Goal: Task Accomplishment & Management: Use online tool/utility

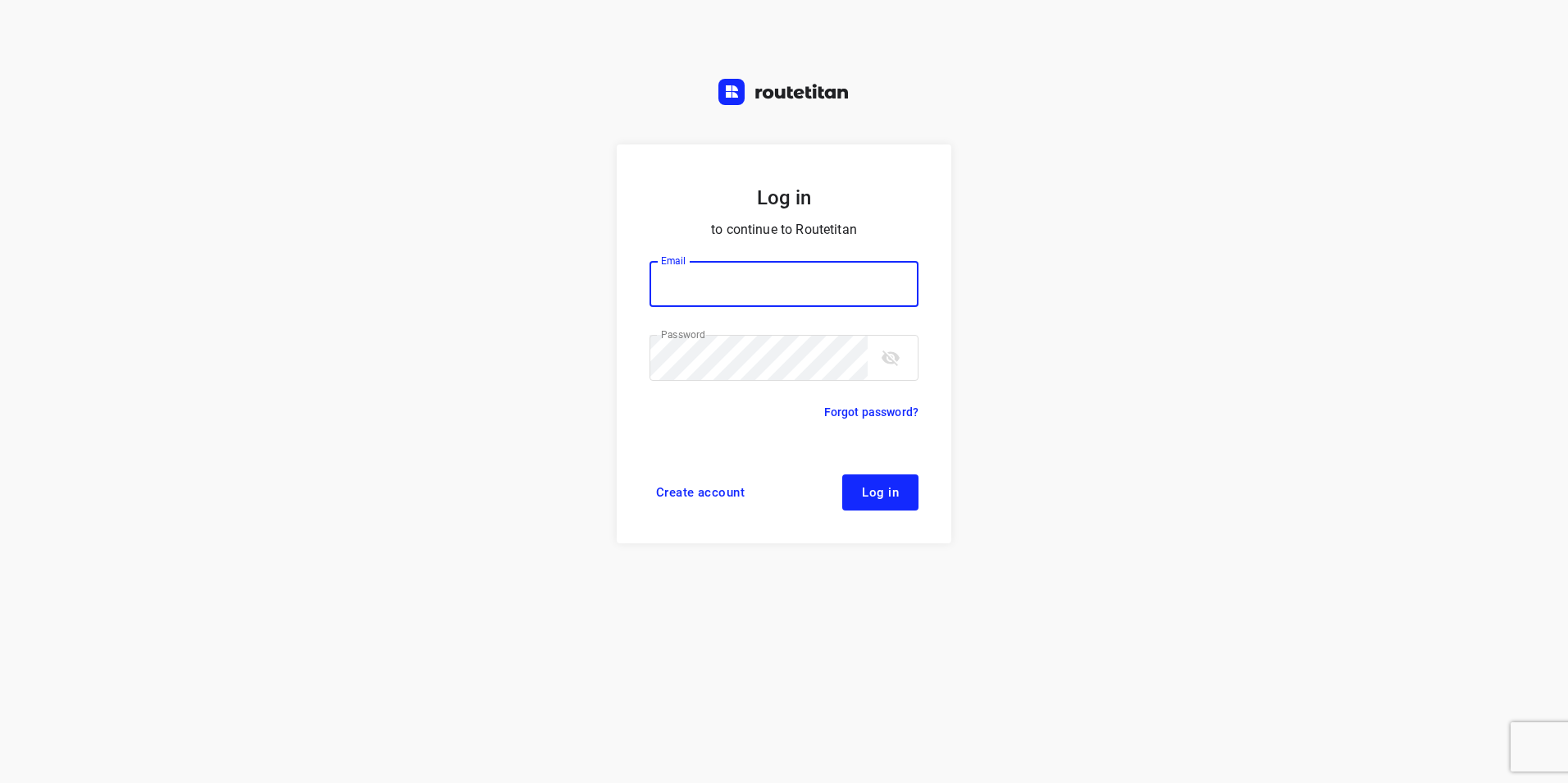
type input "plengtransport@hotmail.com"
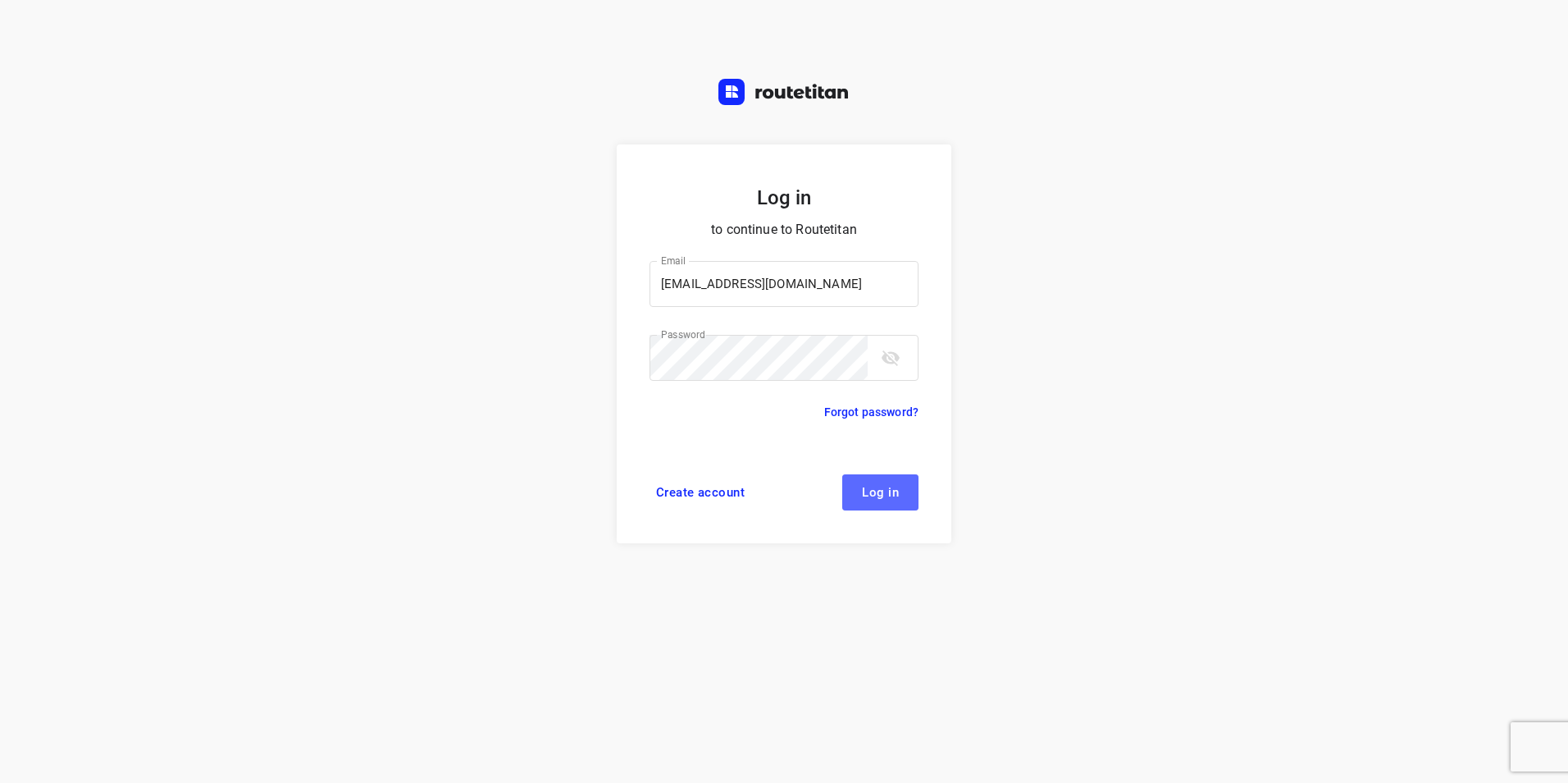
click at [885, 483] on button "Log in" at bounding box center [880, 492] width 76 height 36
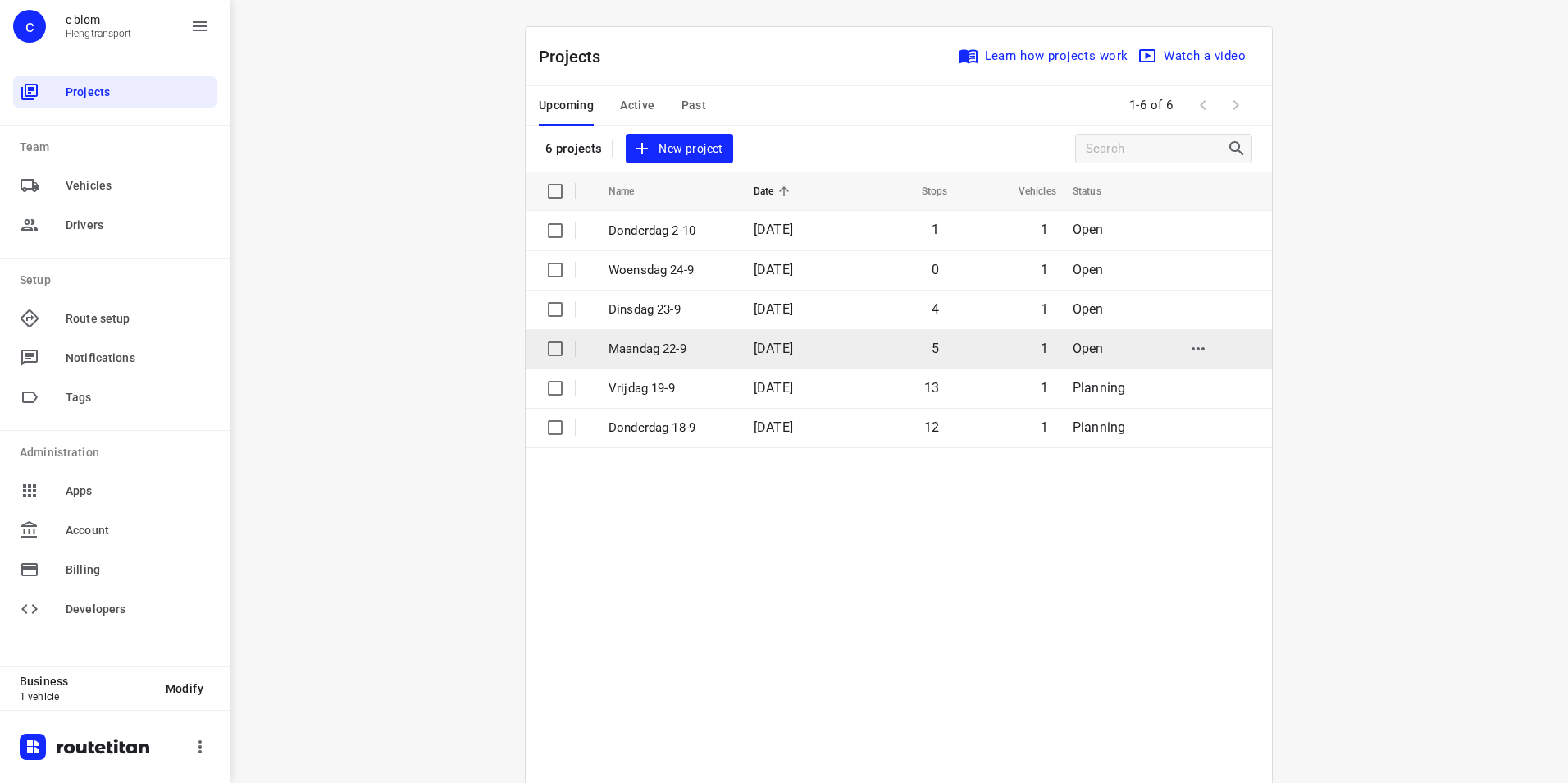
click at [667, 346] on p "Maandag 22-9" at bounding box center [669, 349] width 121 height 19
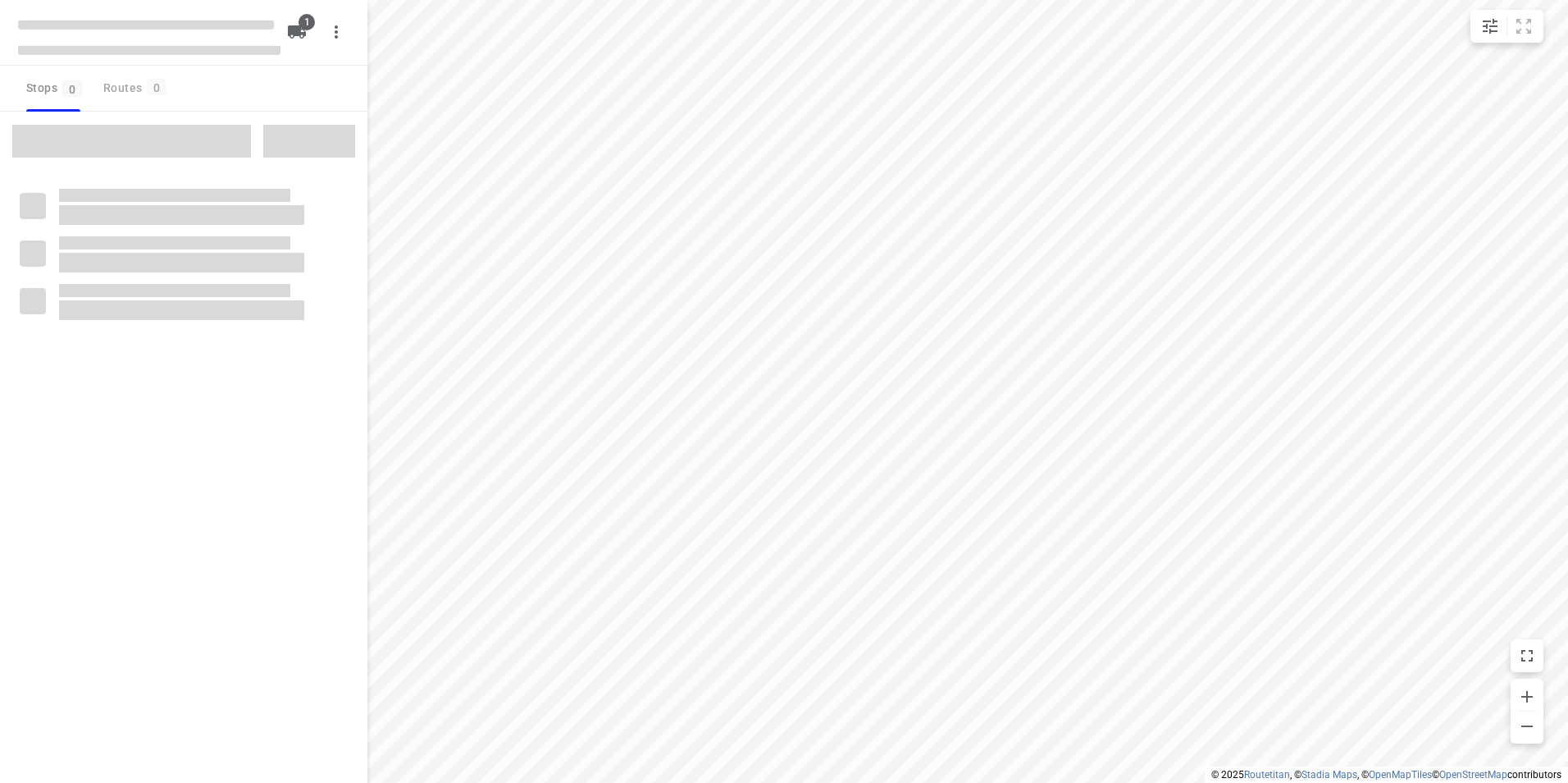
type input "distance"
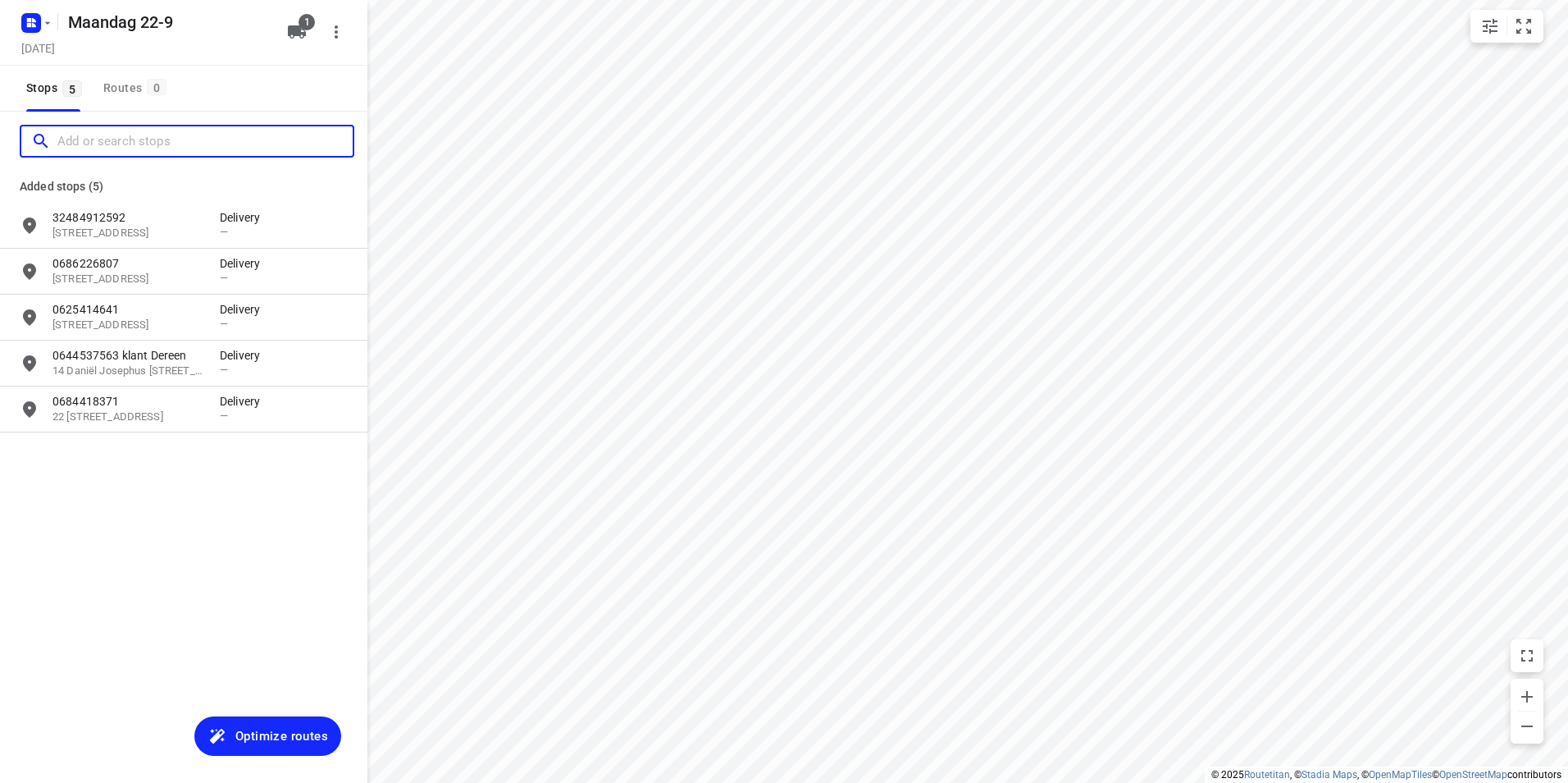
click at [122, 145] on input "Add or search stops" at bounding box center [205, 141] width 295 height 25
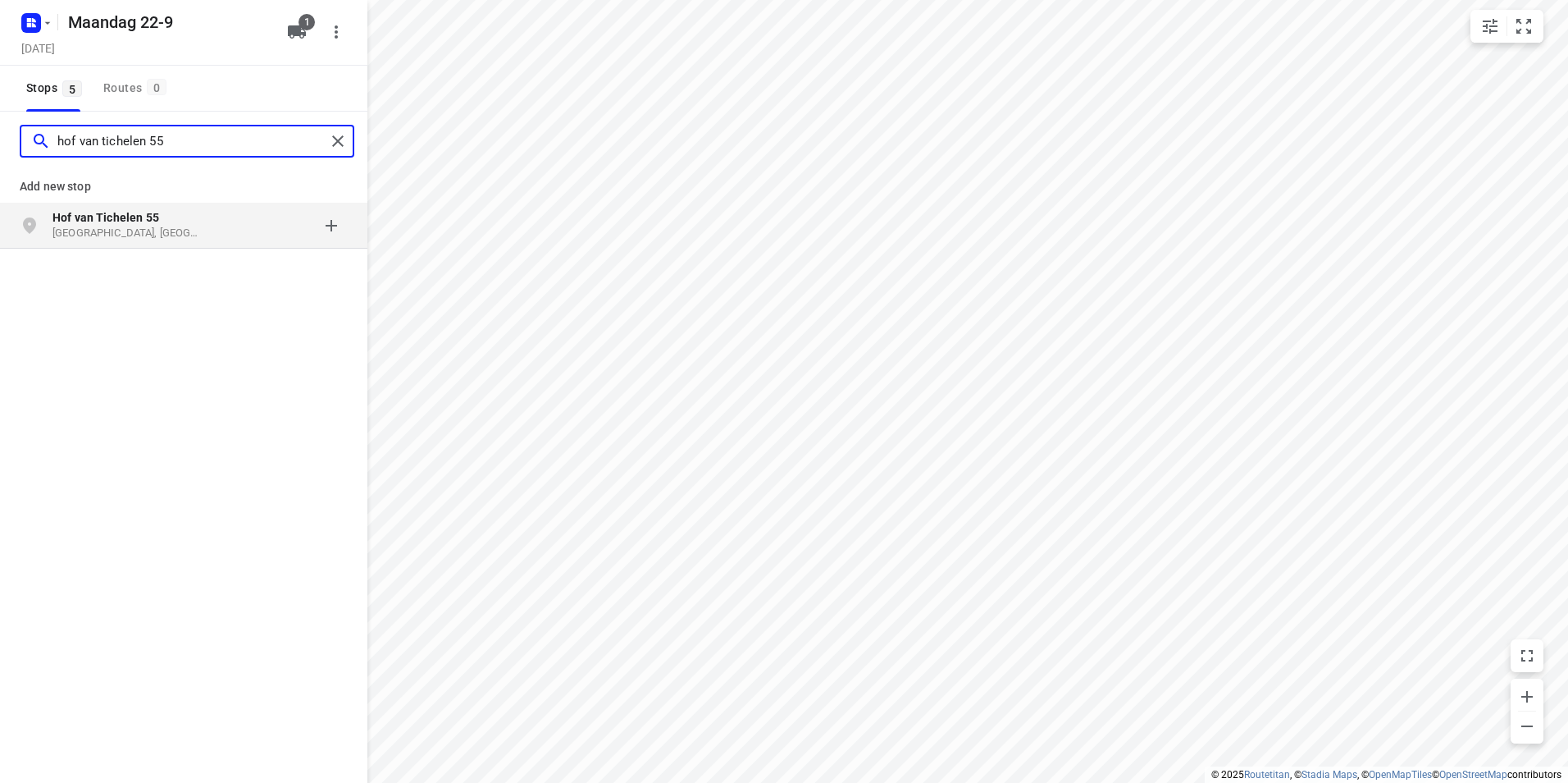
type input "hof van tichelen 55"
click at [173, 225] on p "Hof van Tichelen 55" at bounding box center [128, 217] width 151 height 17
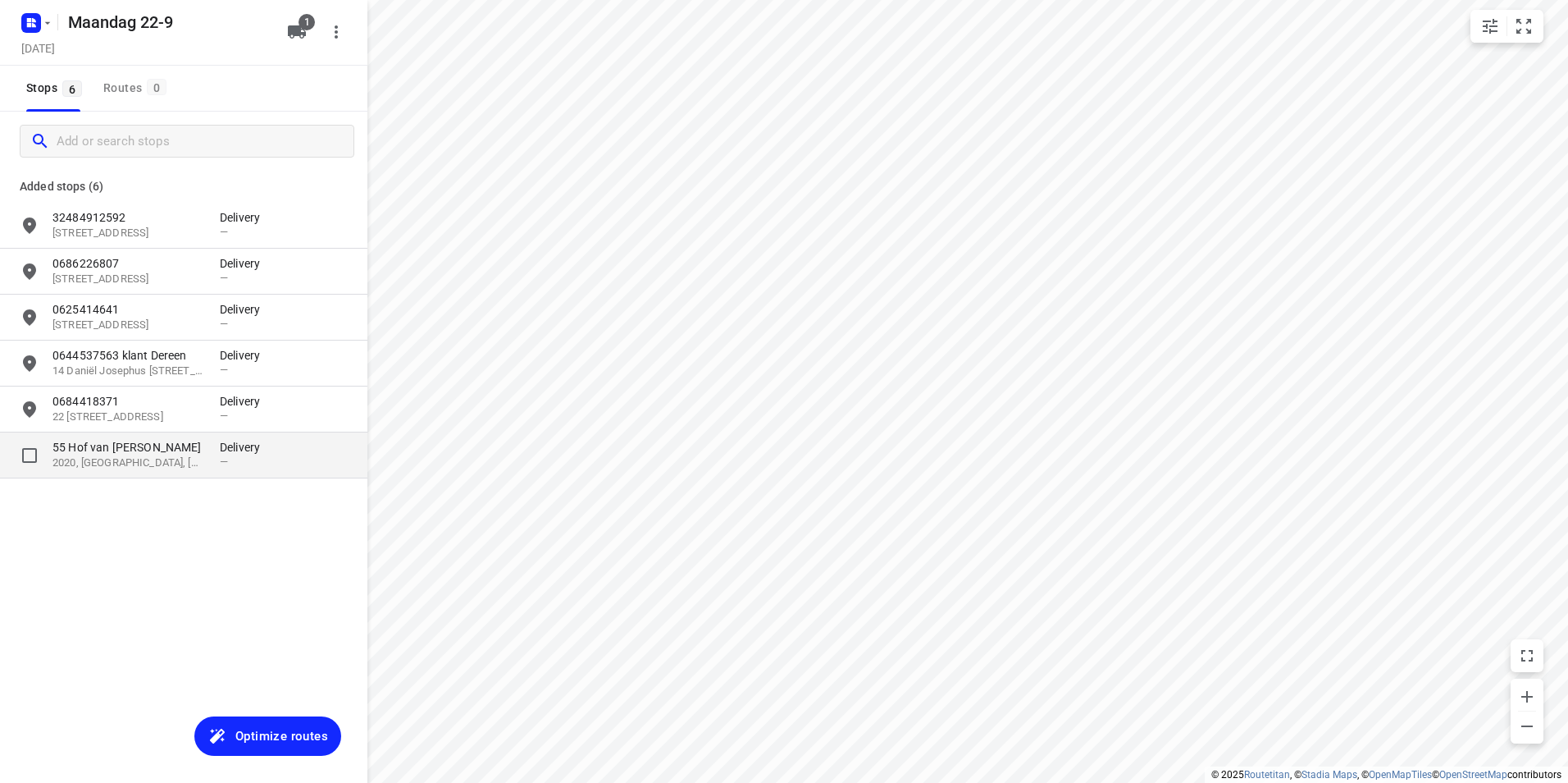
click at [262, 456] on div "—" at bounding box center [244, 462] width 49 height 12
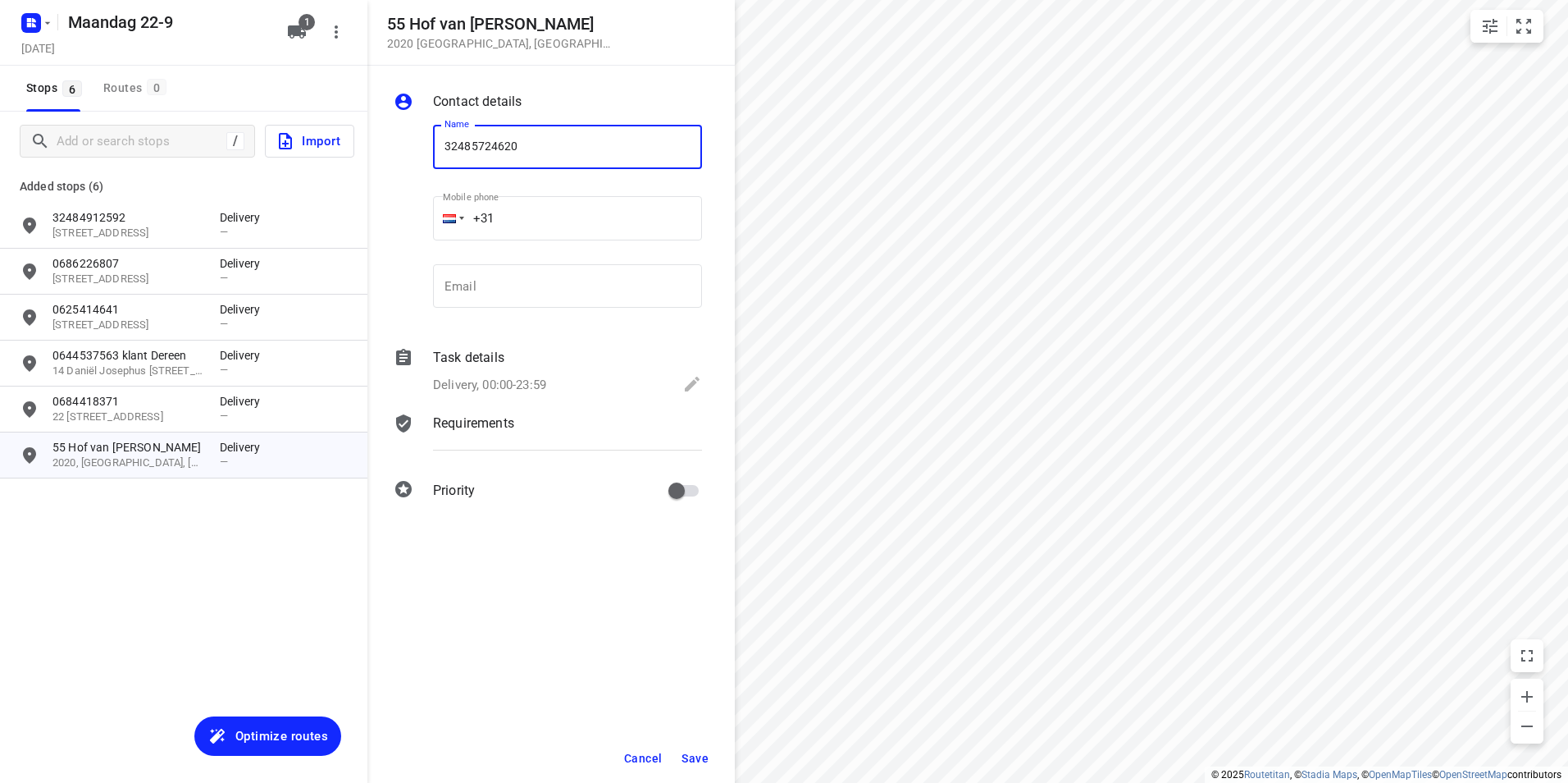
type input "32485724620"
click at [712, 750] on button "Save" at bounding box center [695, 758] width 40 height 30
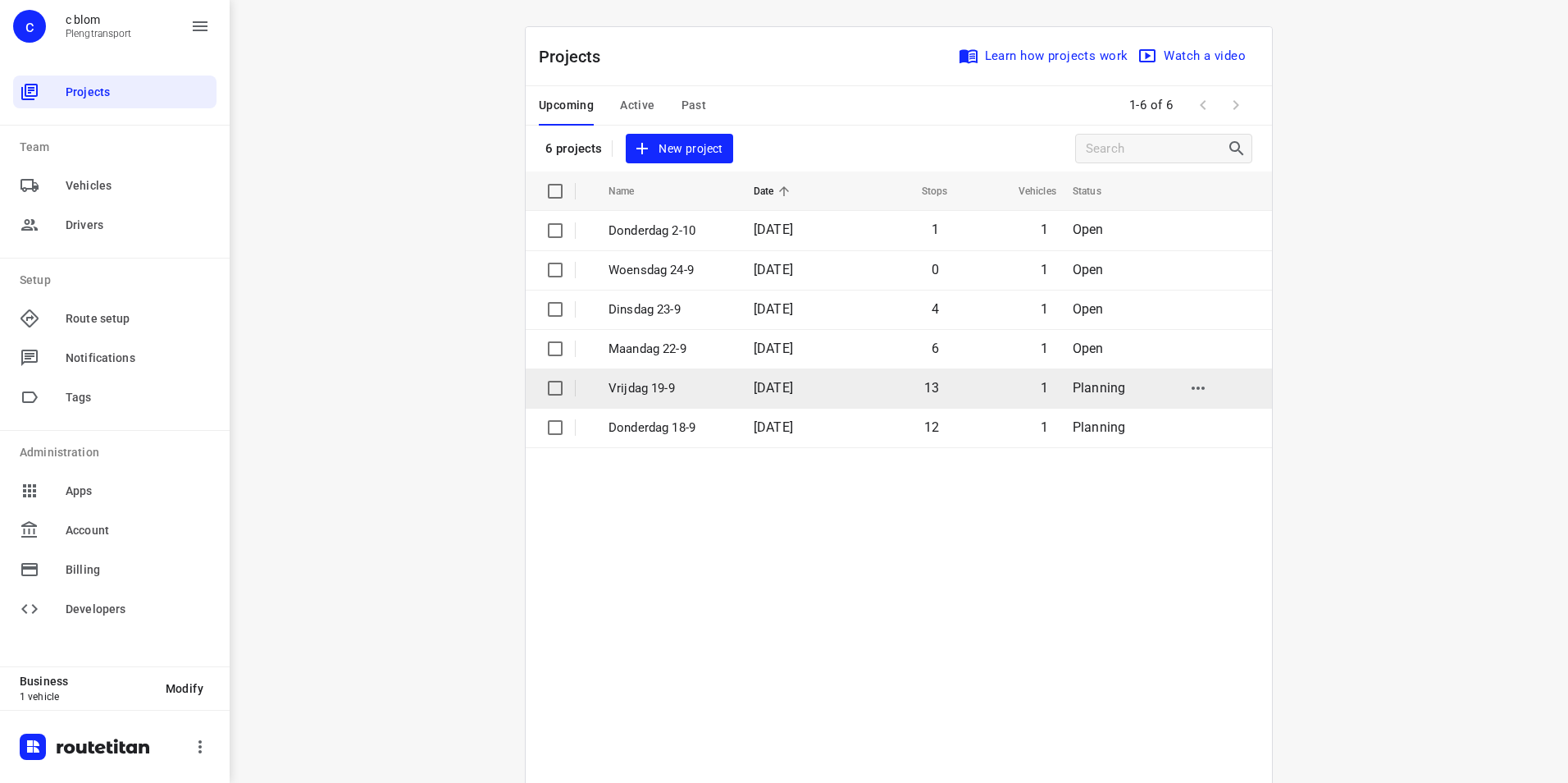
click at [637, 392] on p "Vrijdag 19-9" at bounding box center [669, 389] width 121 height 19
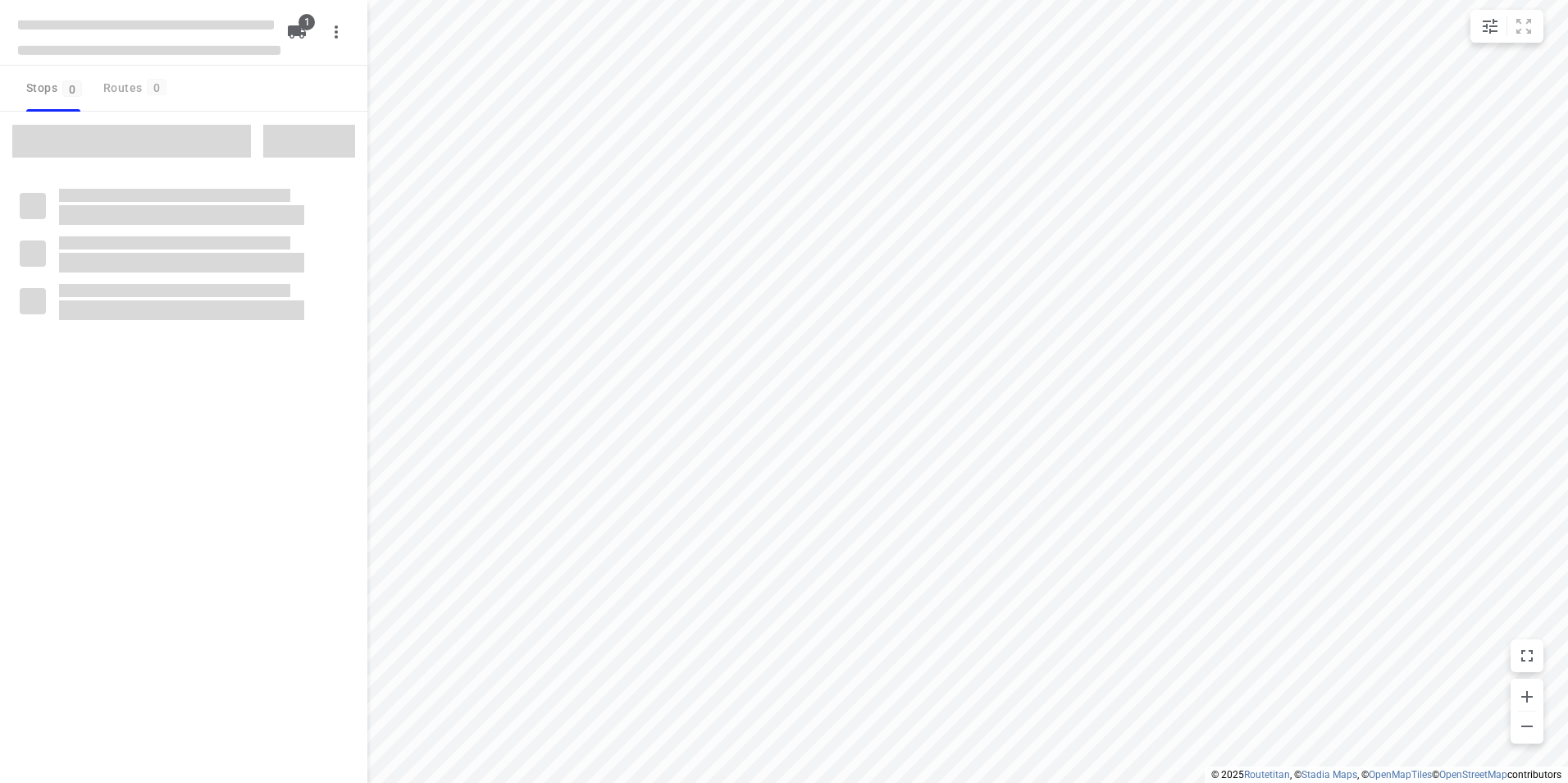
type input "distance"
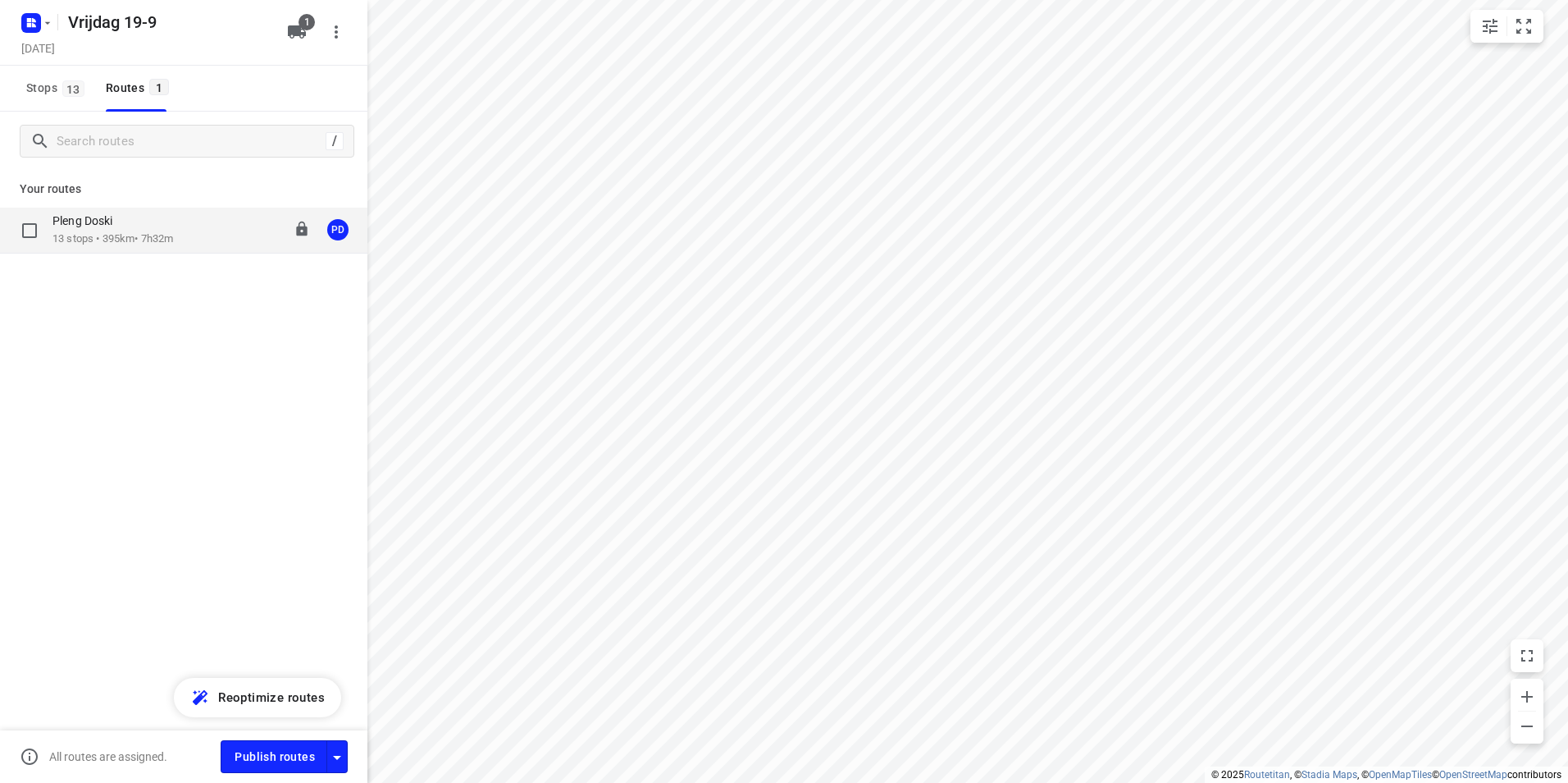
click at [150, 243] on p "13 stops • 395km • 7h32m" at bounding box center [113, 239] width 121 height 16
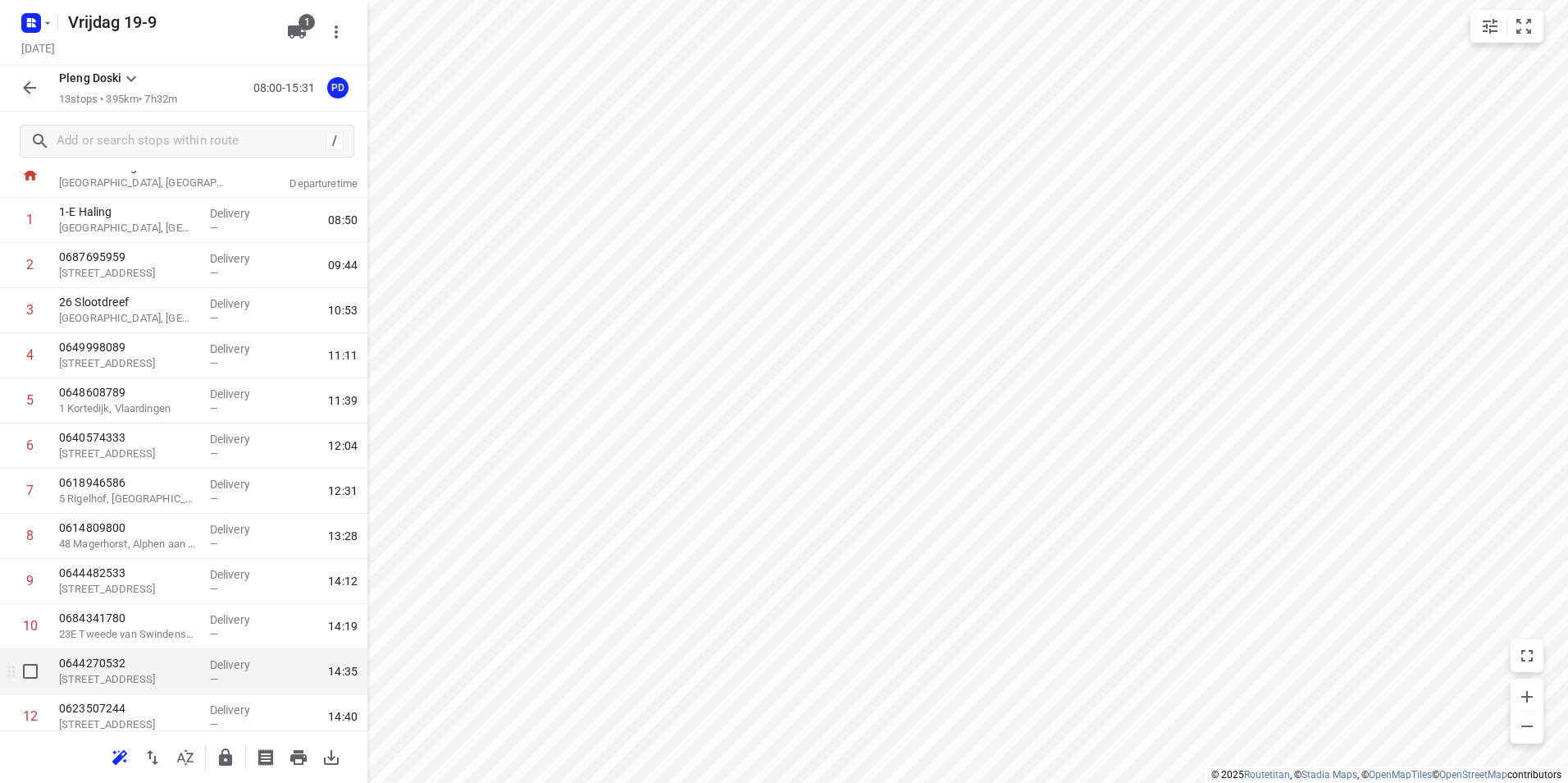
scroll to position [154, 0]
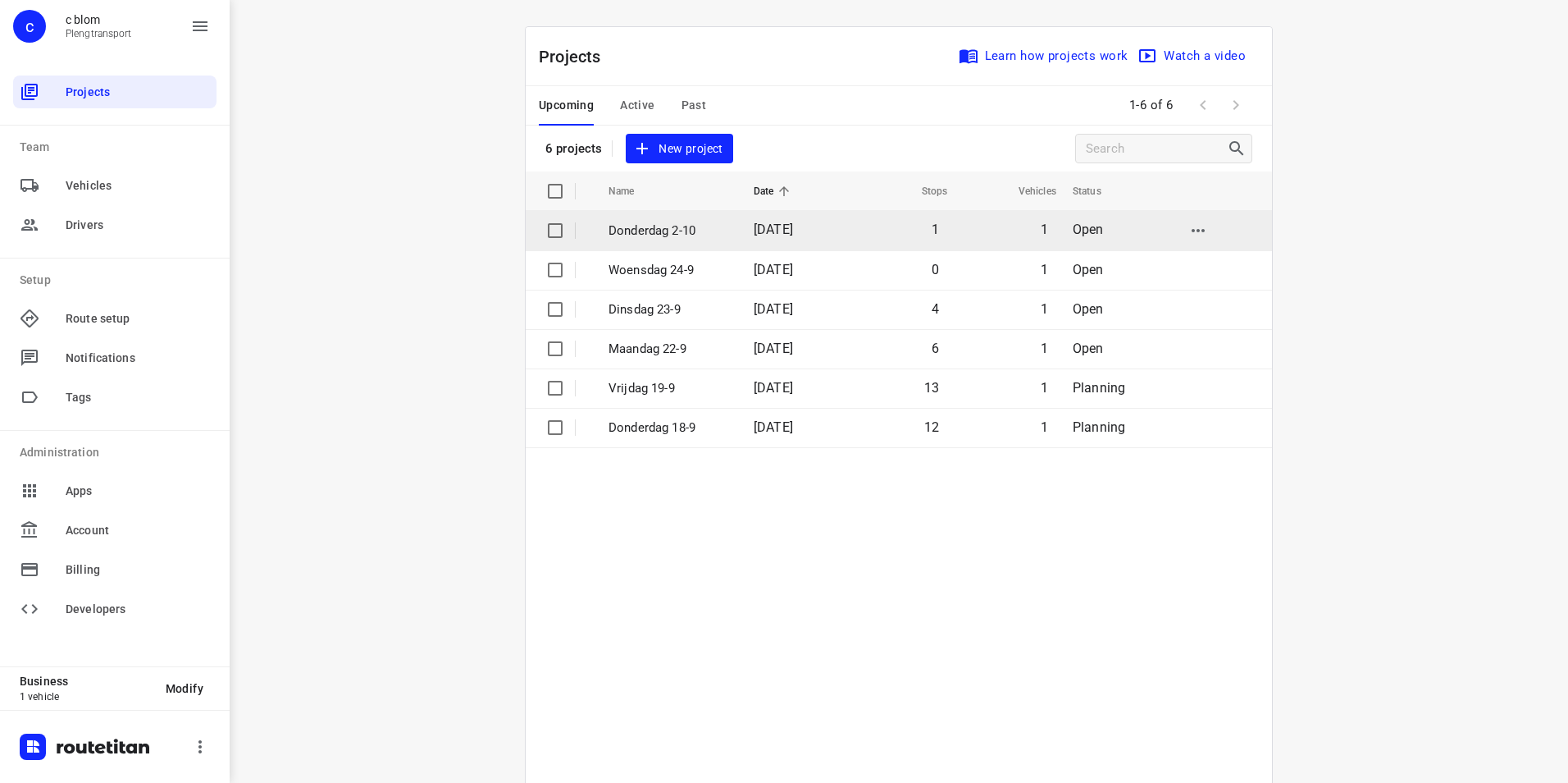
click at [645, 227] on p "Donderdag 2-10" at bounding box center [669, 231] width 121 height 19
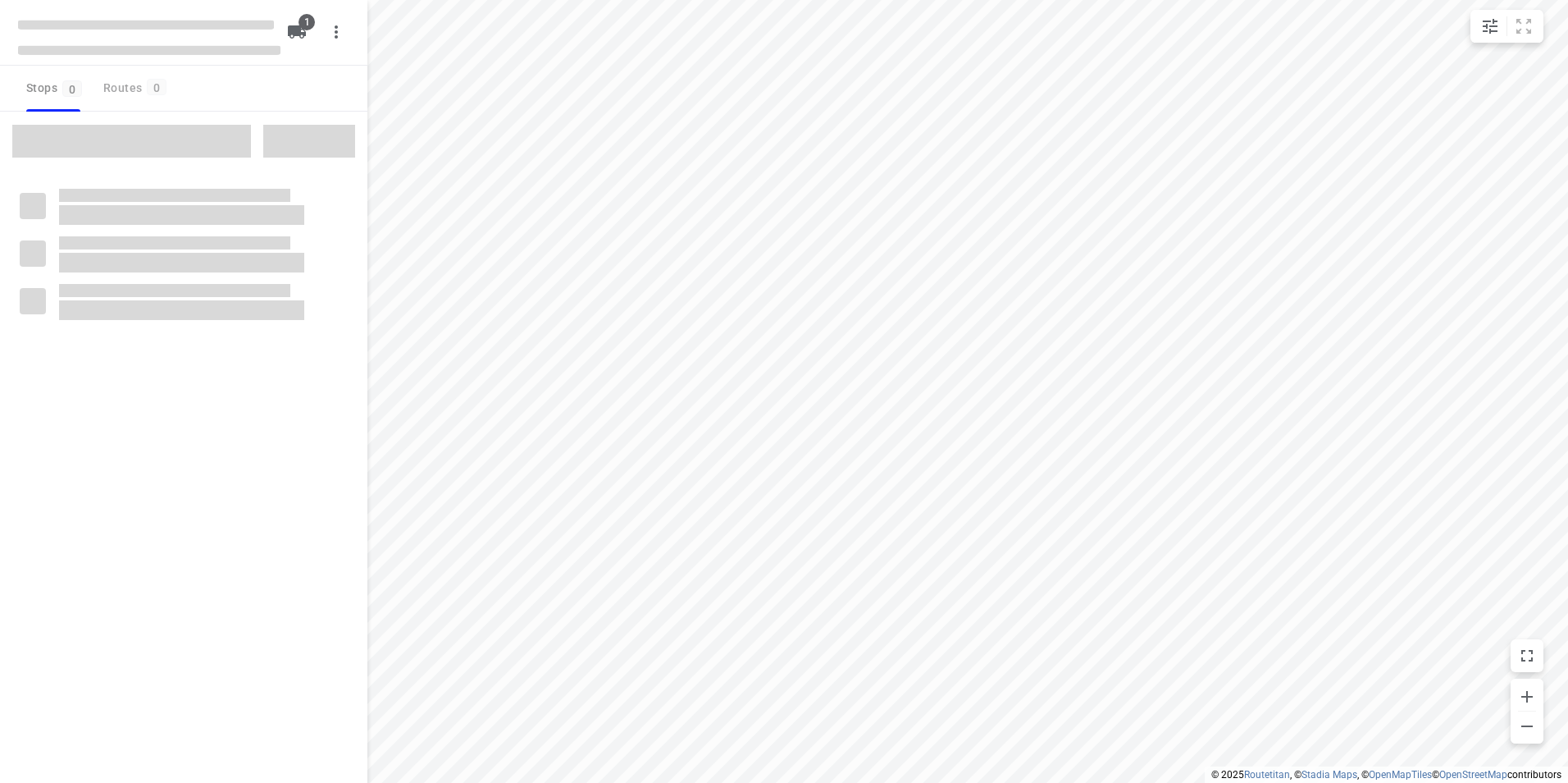
type input "distance"
